Goal: Information Seeking & Learning: Check status

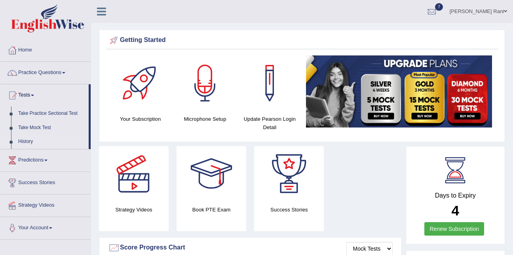
click at [26, 141] on link "History" at bounding box center [52, 142] width 74 height 14
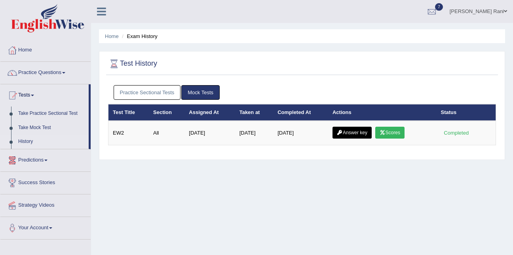
click at [139, 93] on link "Practice Sectional Tests" at bounding box center [147, 92] width 67 height 15
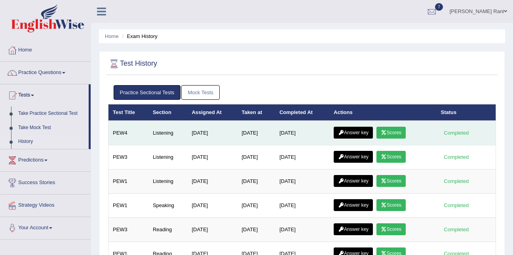
click at [390, 131] on link "Scores" at bounding box center [391, 133] width 29 height 12
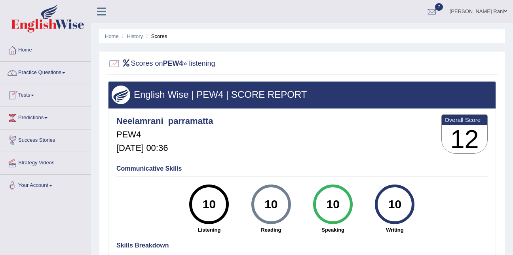
click at [16, 102] on link "Tests" at bounding box center [45, 94] width 90 height 20
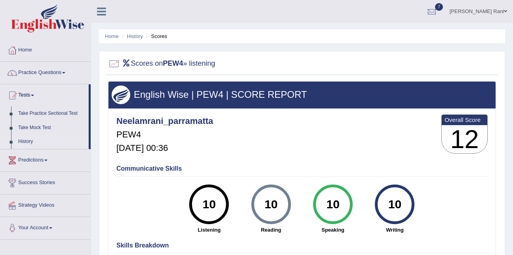
click at [25, 138] on link "History" at bounding box center [52, 142] width 74 height 14
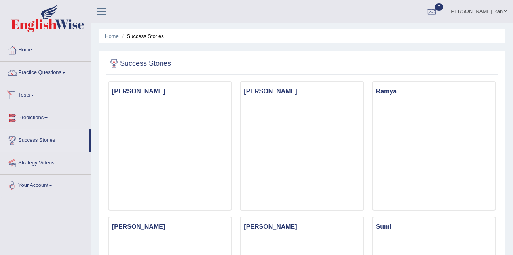
click at [18, 101] on link "Tests" at bounding box center [45, 94] width 90 height 20
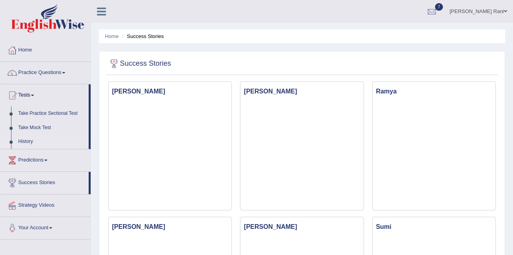
click at [20, 138] on link "History" at bounding box center [52, 142] width 74 height 14
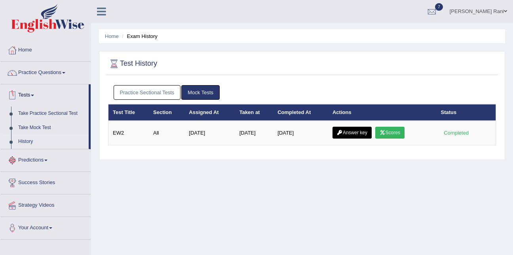
click at [131, 91] on link "Practice Sectional Tests" at bounding box center [147, 92] width 67 height 15
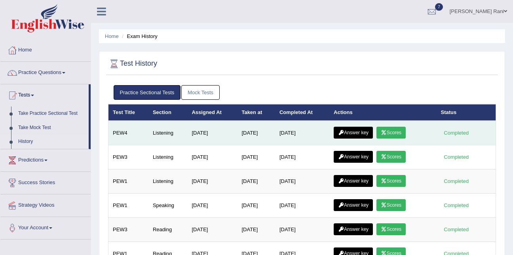
click at [348, 131] on link "Answer key" at bounding box center [353, 133] width 39 height 12
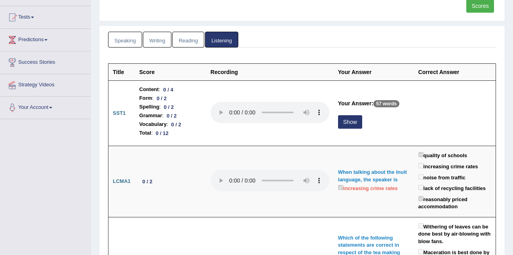
scroll to position [79, 0]
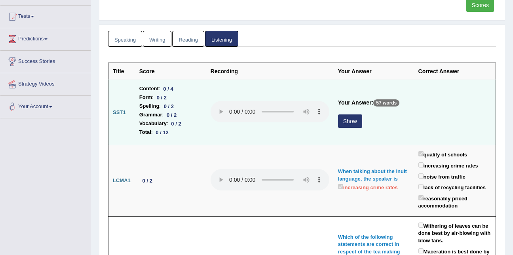
click at [350, 126] on button "Show" at bounding box center [350, 120] width 24 height 13
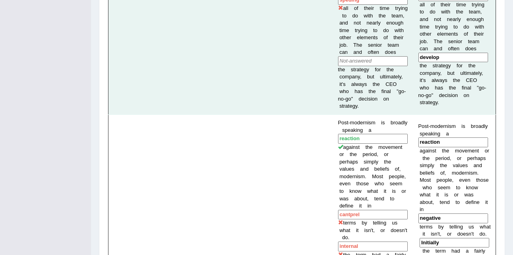
scroll to position [703, 0]
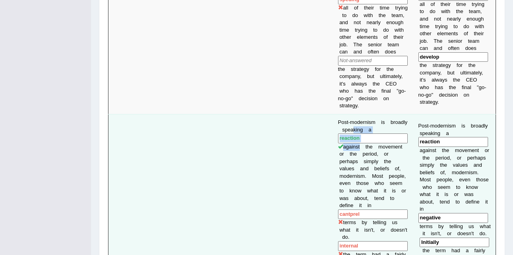
drag, startPoint x: 350, startPoint y: 121, endPoint x: 350, endPoint y: 103, distance: 17.8
drag, startPoint x: 350, startPoint y: 103, endPoint x: 318, endPoint y: 114, distance: 34.2
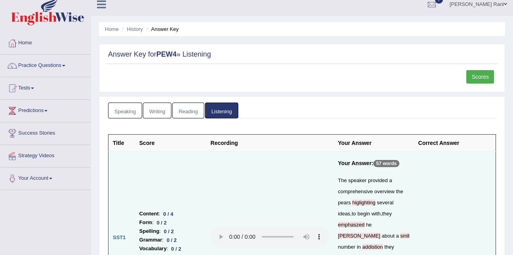
scroll to position [7, 0]
